Goal: Communication & Community: Answer question/provide support

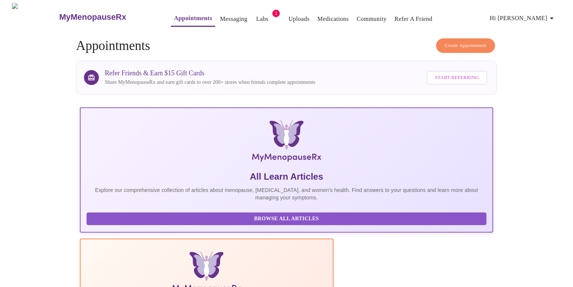
click at [220, 17] on link "Messaging" at bounding box center [233, 19] width 27 height 10
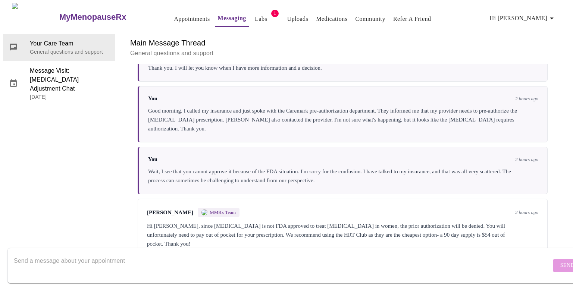
scroll to position [2683, 0]
click at [288, 254] on textarea "Send a message about your appointment" at bounding box center [282, 266] width 537 height 24
type textarea "Thank you :)"
click at [560, 261] on span "Send" at bounding box center [567, 265] width 14 height 9
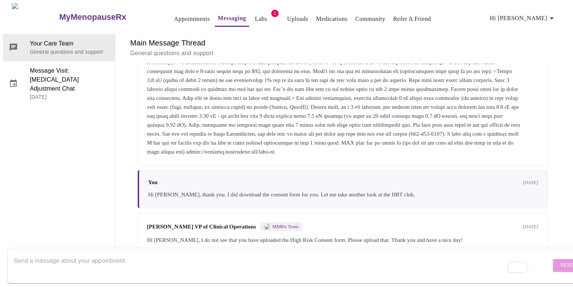
scroll to position [2103, 0]
